Goal: Task Accomplishment & Management: Manage account settings

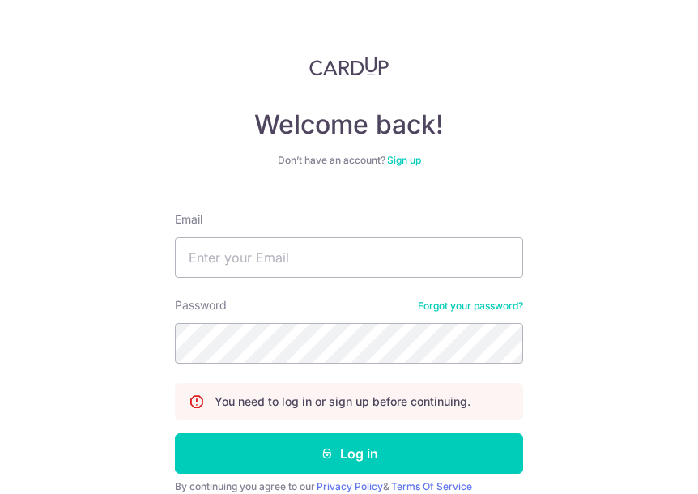
click at [33, 177] on div "Welcome back! Don’t have an account? Sign up Email Password Forgot your passwor…" at bounding box center [349, 247] width 698 height 494
click at [29, 75] on div "Welcome back! Don’t have an account? Sign up Email Password Forgot your passwor…" at bounding box center [349, 247] width 698 height 494
click at [39, 164] on div "Welcome back! Don’t have an account? Sign up Email Password Forgot your passwor…" at bounding box center [349, 247] width 698 height 494
click at [368, 228] on div "Email" at bounding box center [349, 244] width 348 height 66
click at [358, 248] on input "Email" at bounding box center [349, 257] width 348 height 40
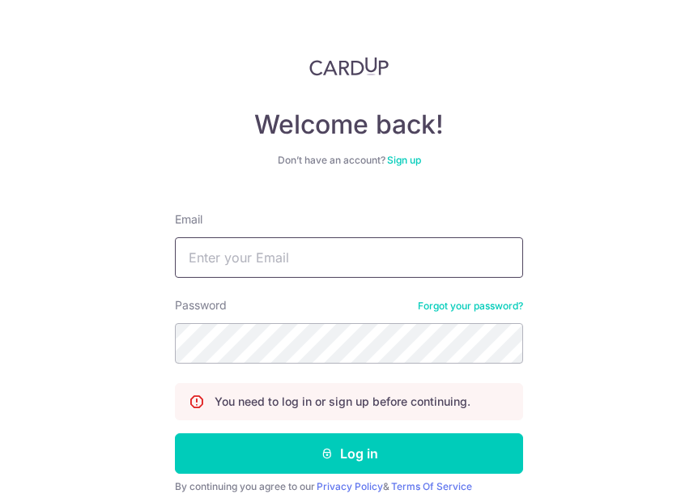
type input "[EMAIL_ADDRESS][DOMAIN_NAME]"
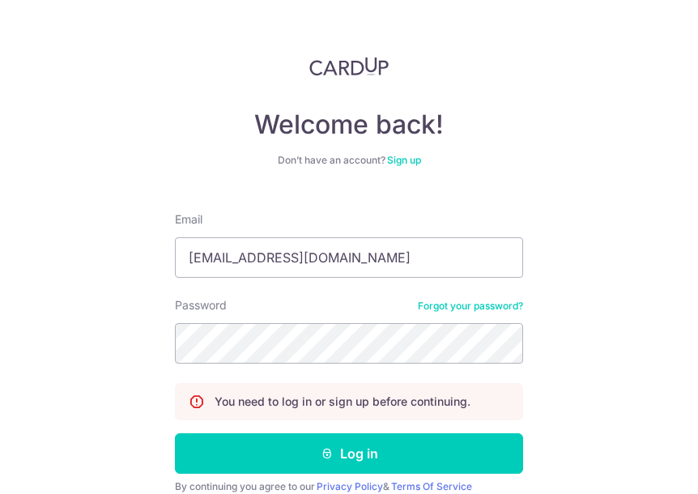
click at [396, 475] on form "Email [EMAIL_ADDRESS][DOMAIN_NAME] Password Forgot your password? You need to l…" at bounding box center [349, 372] width 348 height 346
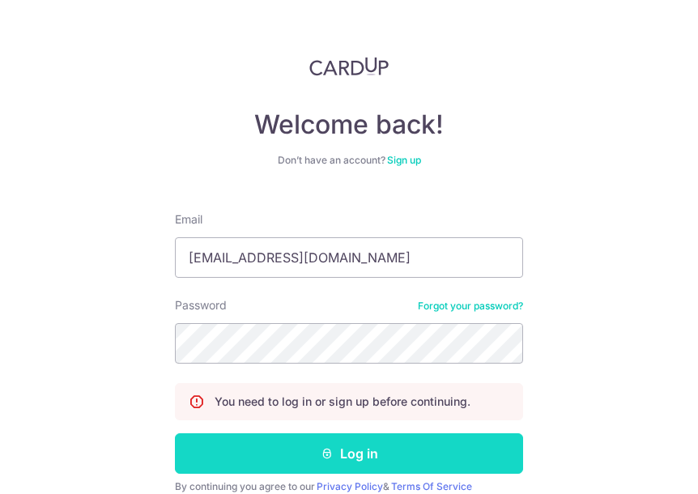
drag, startPoint x: 400, startPoint y: 464, endPoint x: 411, endPoint y: 458, distance: 13.1
click at [402, 464] on button "Log in" at bounding box center [349, 453] width 348 height 40
